Goal: Check status: Check status

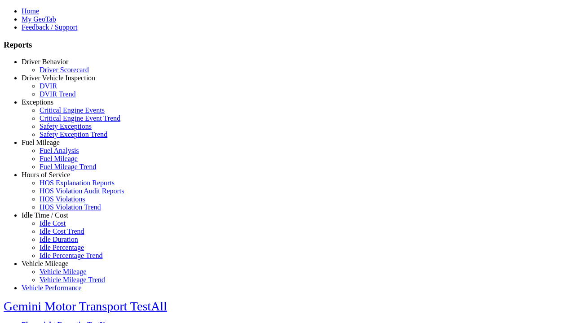
click at [52, 106] on link "Exceptions" at bounding box center [38, 102] width 32 height 8
click at [58, 138] on link "Safety Exception Trend" at bounding box center [74, 135] width 68 height 8
select select "**"
type input "*********"
